Goal: Check status

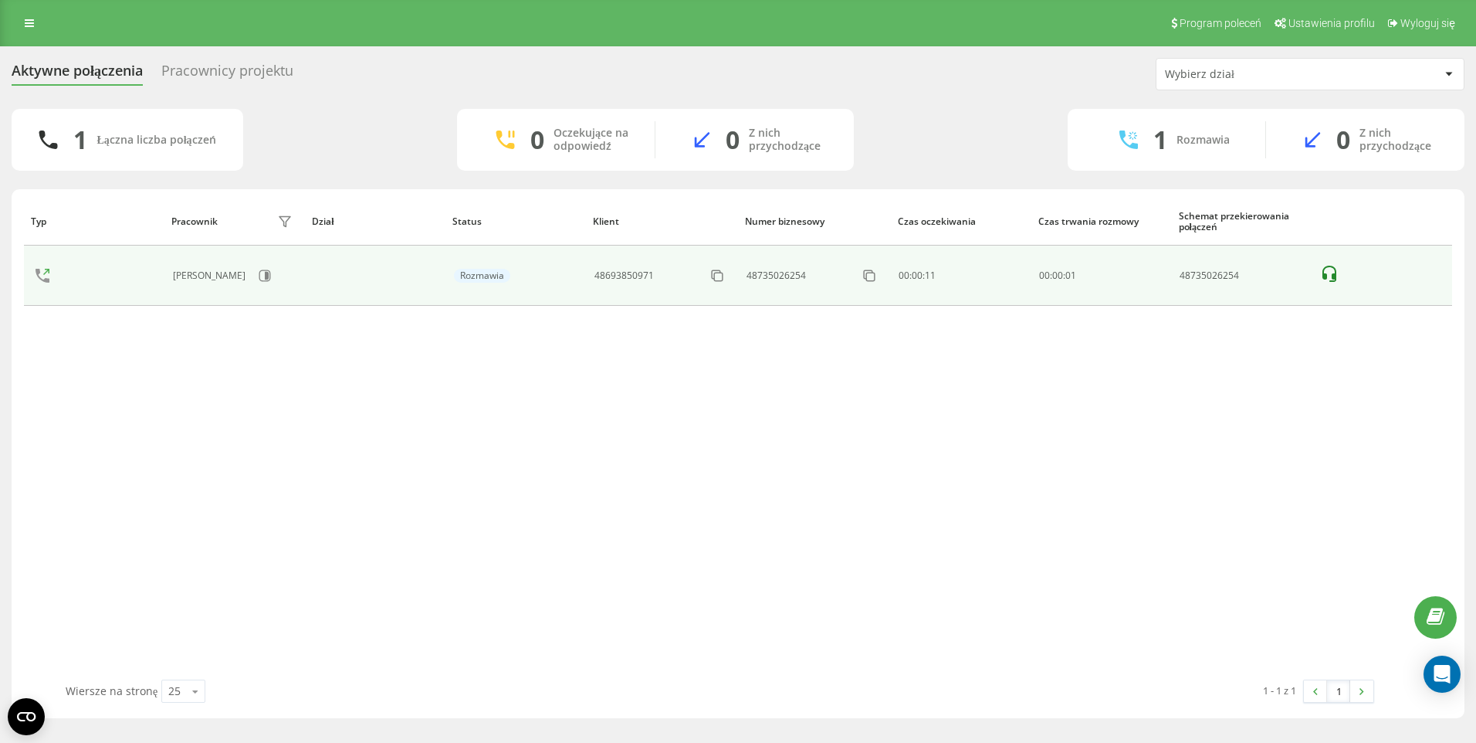
click at [1337, 275] on icon at bounding box center [1329, 274] width 19 height 19
